Goal: Task Accomplishment & Management: Complete application form

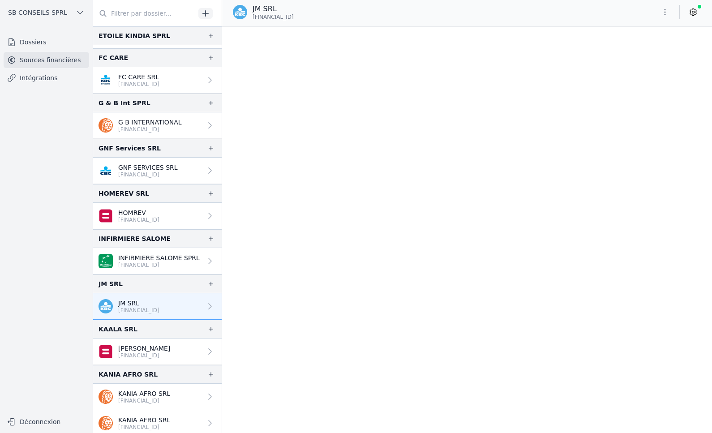
scroll to position [5464, 0]
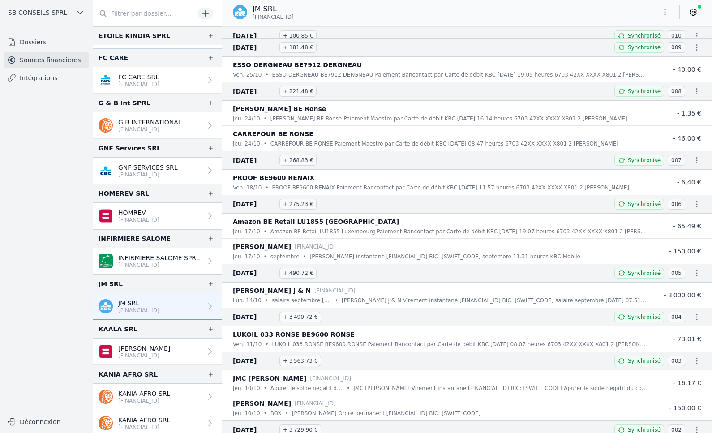
click at [26, 74] on link "Intégrations" at bounding box center [47, 78] width 86 height 16
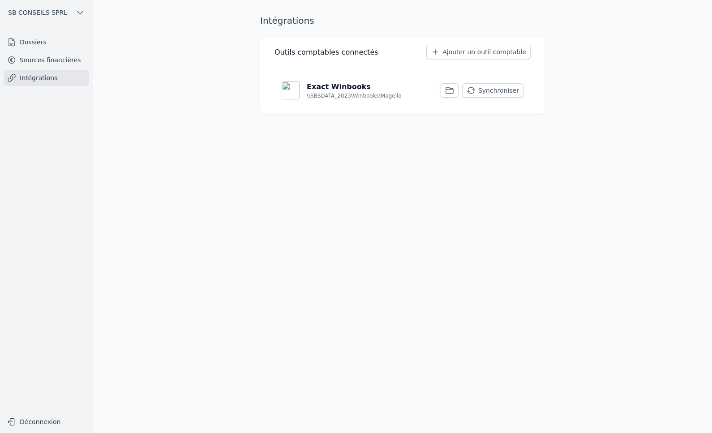
click at [43, 44] on link "Dossiers" at bounding box center [47, 42] width 86 height 16
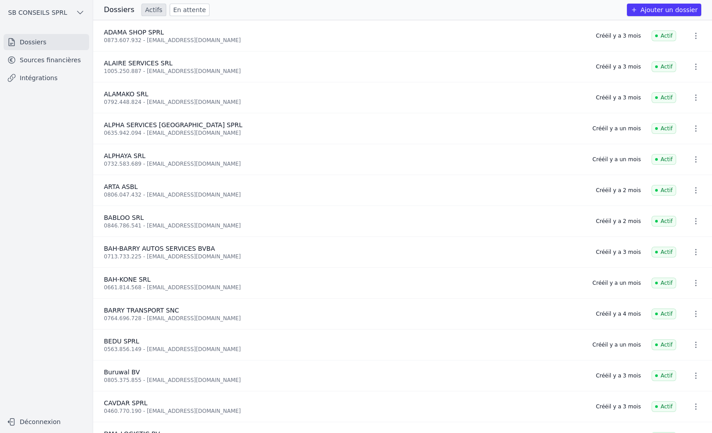
click at [667, 11] on button "Ajouter un dossier" at bounding box center [664, 10] width 74 height 13
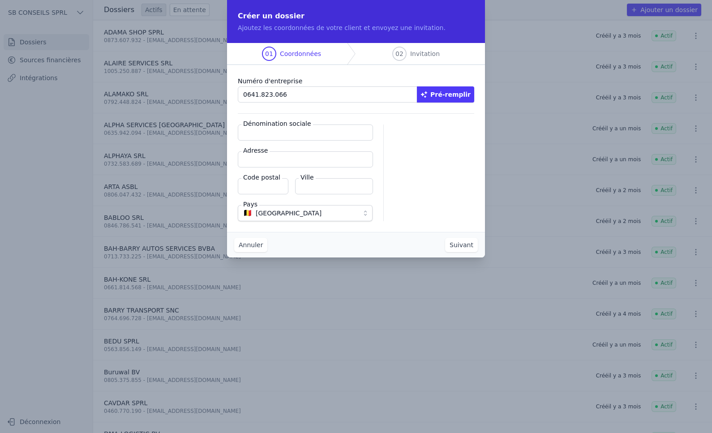
type input "0641.823.066"
click at [458, 96] on button "Pré-remplir" at bounding box center [445, 94] width 57 height 16
type input "KM Consult & Logistic BV"
type input "[PERSON_NAME][STREET_ADDRESS]"
type input "1800"
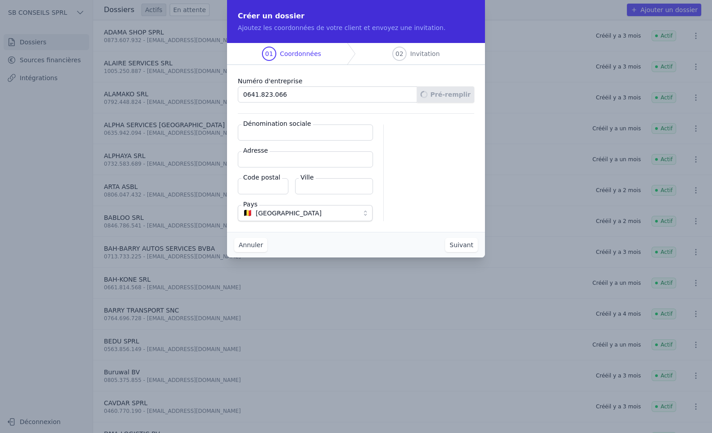
type input "Vilvoorde"
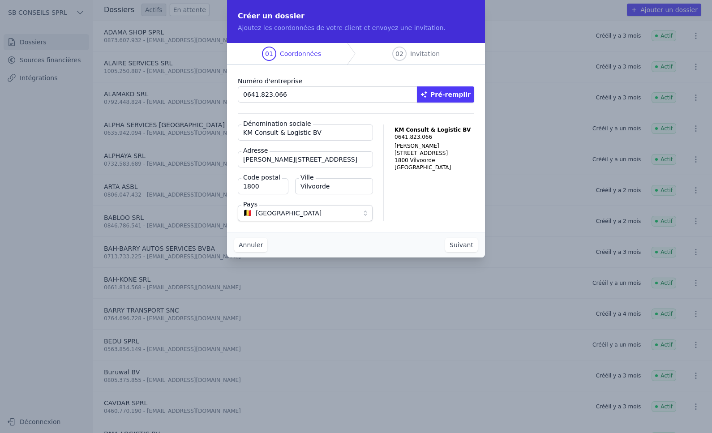
click at [462, 244] on button "Suivant" at bounding box center [461, 245] width 33 height 14
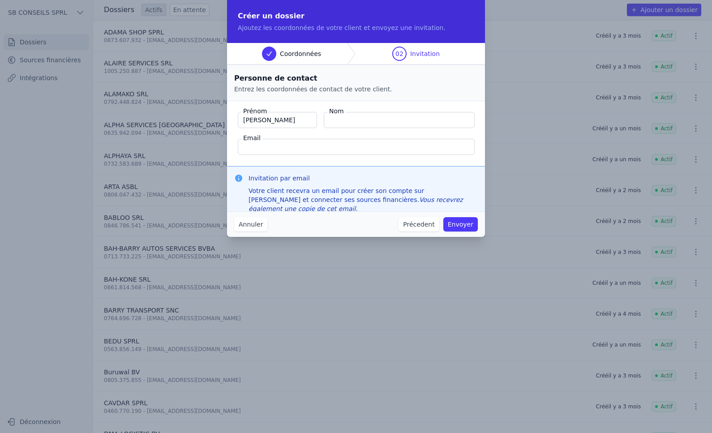
type input "[PERSON_NAME]"
type input "Kamandji"
type input "[EMAIL_ADDRESS][DOMAIN_NAME]"
click at [461, 228] on button "Envoyer" at bounding box center [461, 224] width 34 height 14
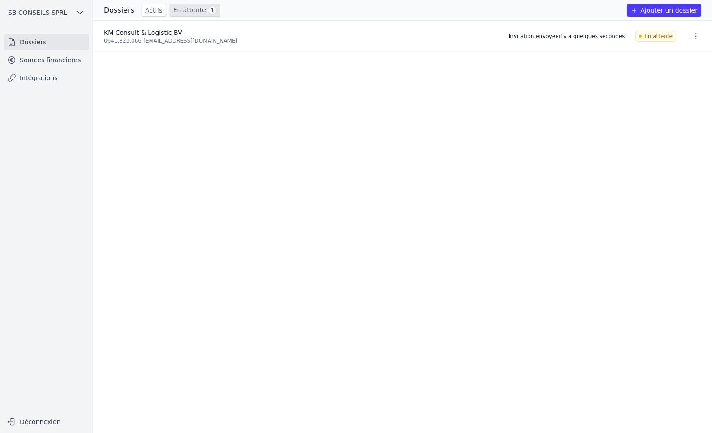
click at [189, 9] on link "En attente 1" at bounding box center [195, 10] width 51 height 13
click at [692, 34] on icon "button" at bounding box center [696, 36] width 9 height 9
click at [673, 76] on button "Supprimer" at bounding box center [679, 74] width 56 height 18
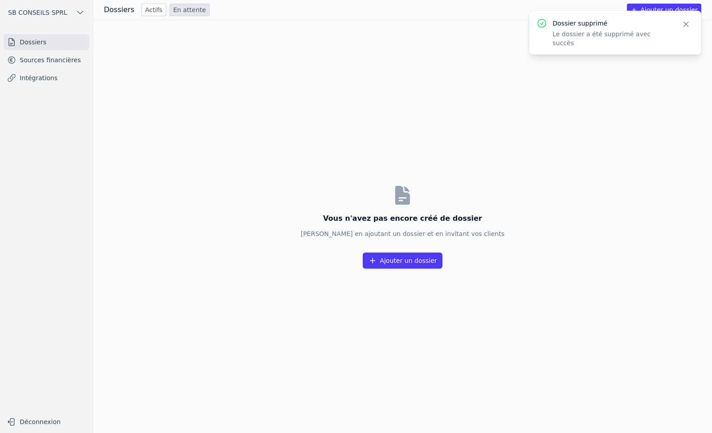
click at [409, 263] on button "Ajouter un dossier" at bounding box center [403, 261] width 80 height 16
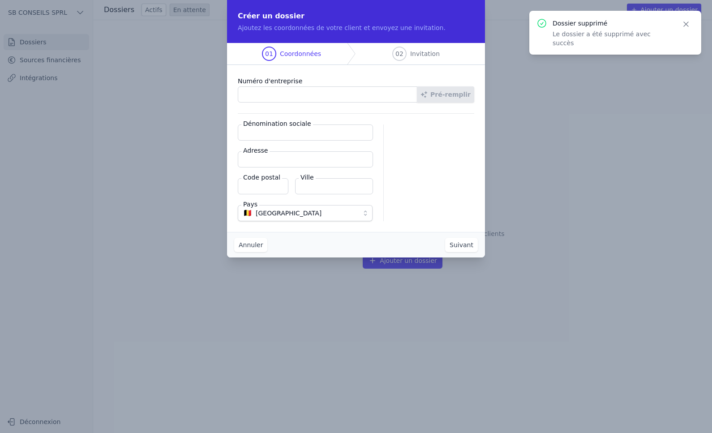
click at [253, 243] on button "Annuler" at bounding box center [250, 245] width 33 height 14
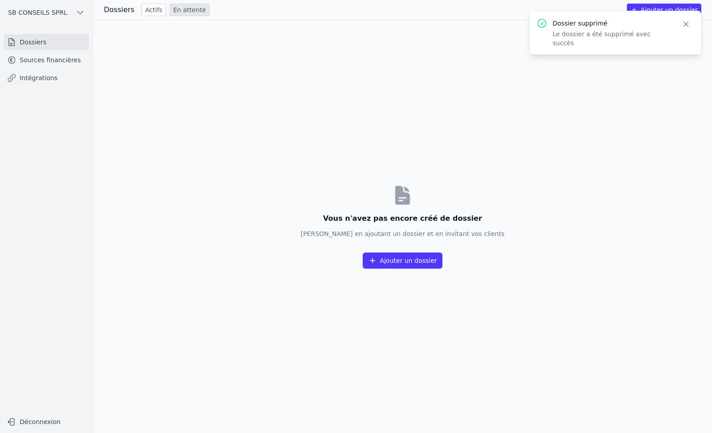
click at [332, 119] on div "Vous n'avez pas encore créé de dossier [PERSON_NAME] en ajoutant un dossier et …" at bounding box center [402, 226] width 619 height 413
click at [398, 259] on button "Ajouter un dossier" at bounding box center [403, 261] width 80 height 16
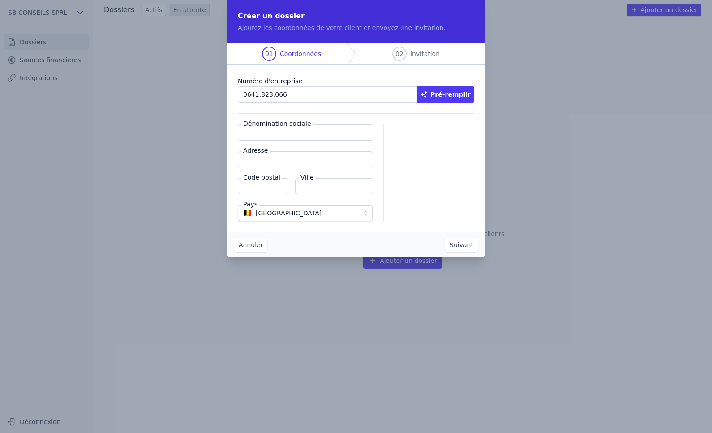
type input "0641.823.066"
click at [458, 91] on button "Pré-remplir" at bounding box center [445, 94] width 57 height 16
type input "KM Consult & Logistic BV"
type input "[PERSON_NAME][STREET_ADDRESS]"
type input "1800"
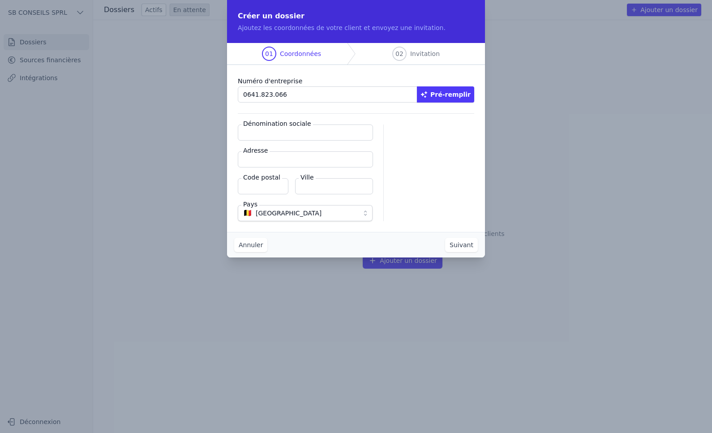
type input "Vilvoorde"
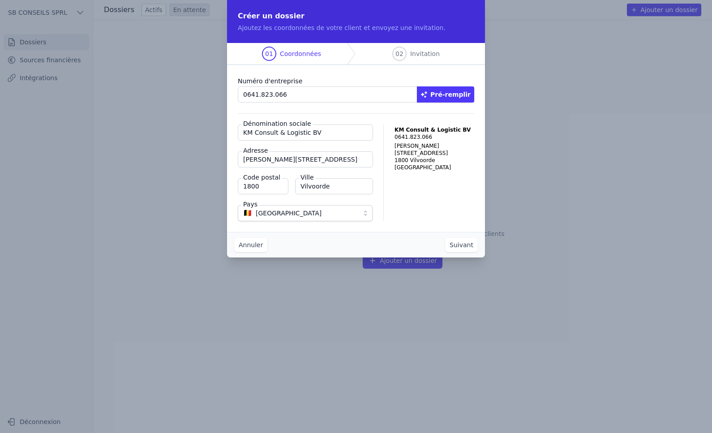
click at [465, 245] on button "Suivant" at bounding box center [461, 245] width 33 height 14
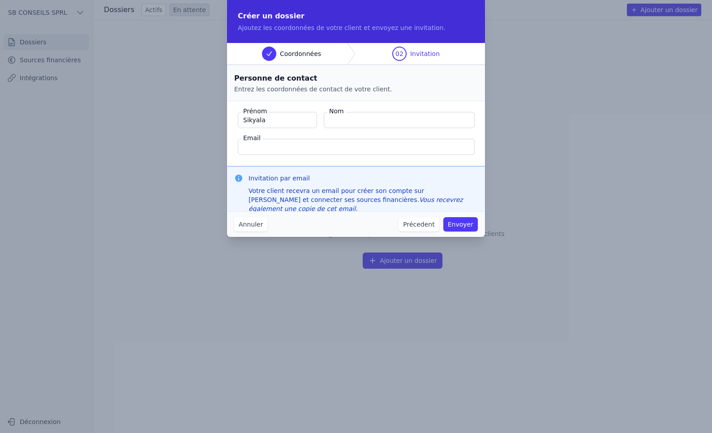
type input "Sikyala"
type input "Malanda"
type input "[EMAIL_ADDRESS][DOMAIN_NAME]"
click at [461, 227] on button "Envoyer" at bounding box center [461, 224] width 34 height 14
